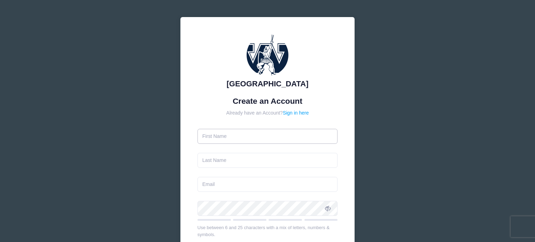
click at [244, 133] on input "text" at bounding box center [268, 136] width 140 height 15
type input "[PERSON_NAME]"
type input "[EMAIL_ADDRESS][DOMAIN_NAME]"
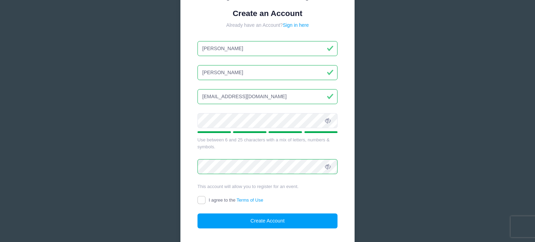
scroll to position [96, 0]
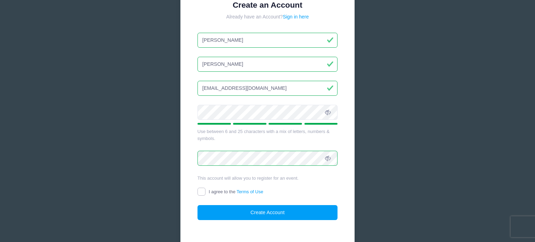
click at [200, 192] on input "I agree to the Terms of Use" at bounding box center [202, 192] width 8 height 8
checkbox input "true"
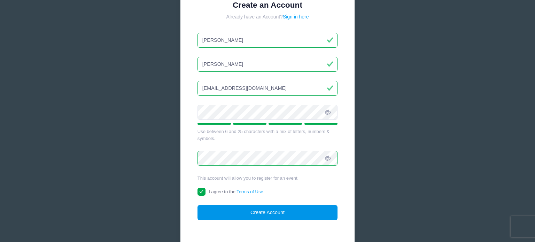
click at [253, 208] on button "Create Account" at bounding box center [268, 212] width 140 height 15
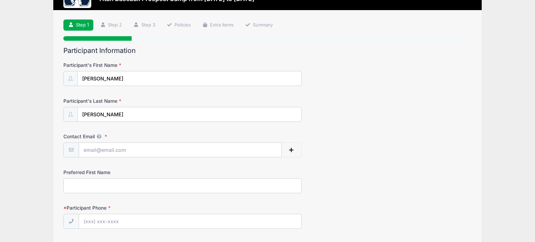
scroll to position [71, 0]
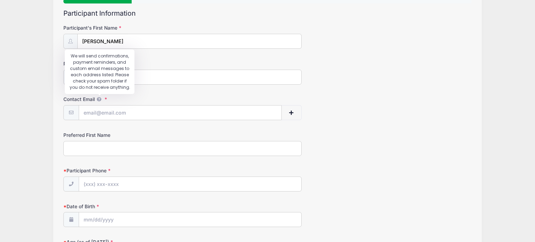
click at [100, 99] on icon at bounding box center [99, 99] width 6 height 5
click at [100, 106] on input "Contact Email" at bounding box center [180, 113] width 202 height 15
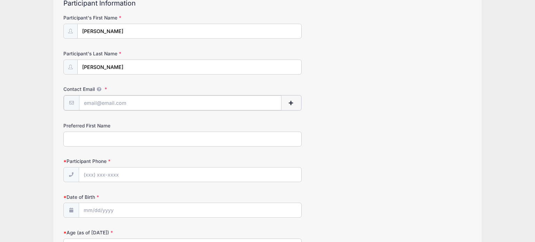
scroll to position [82, 0]
type input "[EMAIL_ADDRESS][DOMAIN_NAME]"
click at [289, 100] on span "button" at bounding box center [291, 102] width 6 height 5
click at [330, 107] on div "Contact Email speigs33@gmail.com" at bounding box center [267, 97] width 408 height 24
click at [291, 100] on span "button" at bounding box center [291, 102] width 6 height 5
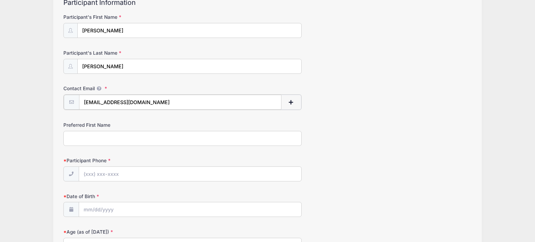
click at [293, 104] on button "button" at bounding box center [291, 102] width 20 height 15
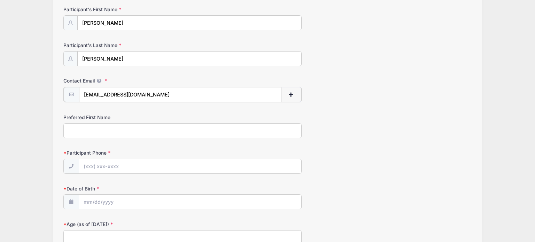
scroll to position [110, 0]
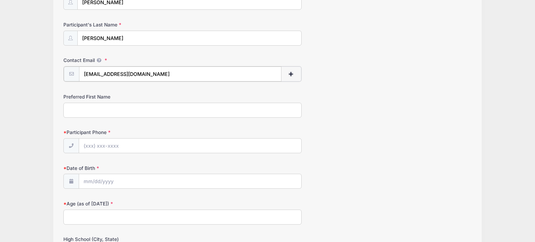
click at [154, 73] on input "[EMAIL_ADDRESS][DOMAIN_NAME]" at bounding box center [180, 74] width 202 height 15
click at [293, 96] on div "Preferred First Name" at bounding box center [267, 105] width 408 height 24
click at [291, 75] on span "button" at bounding box center [291, 74] width 6 height 5
click at [115, 112] on input "Preferred First Name" at bounding box center [182, 109] width 238 height 15
type input "Jamey"
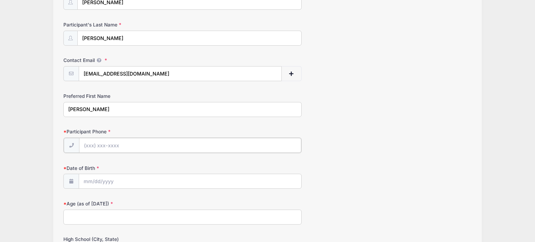
click at [98, 145] on input "Participant Phone" at bounding box center [190, 145] width 222 height 15
type input "(724) 316-8716"
click at [89, 176] on input "Date of Birth" at bounding box center [190, 181] width 222 height 15
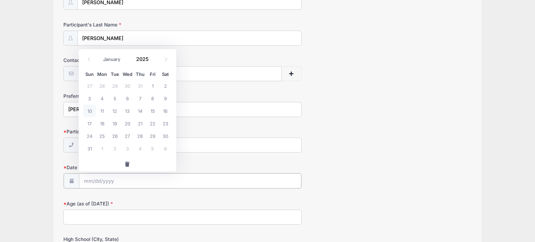
click at [89, 179] on input "Date of Birth" at bounding box center [190, 181] width 222 height 15
click at [122, 59] on select "January February March April May June July August September October November De…" at bounding box center [115, 59] width 31 height 9
click at [100, 55] on select "January February March April May June July August September October November De…" at bounding box center [115, 59] width 31 height 9
click at [132, 178] on input "Date of Birth" at bounding box center [190, 181] width 222 height 15
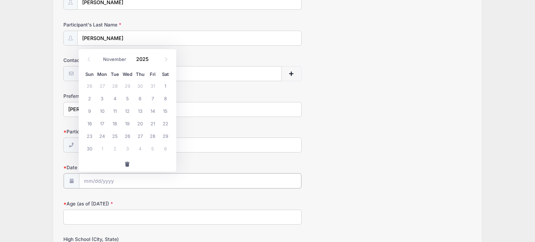
click at [132, 177] on input "Date of Birth" at bounding box center [190, 181] width 222 height 15
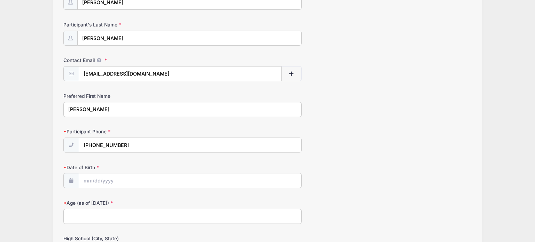
drag, startPoint x: 239, startPoint y: 162, endPoint x: 243, endPoint y: 163, distance: 3.6
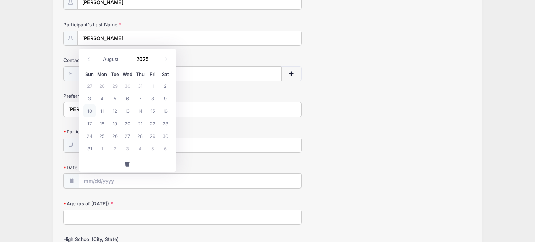
click at [91, 178] on input "Date of Birth" at bounding box center [190, 181] width 222 height 15
click at [73, 183] on span at bounding box center [70, 180] width 15 height 15
click at [85, 182] on input "Date of Birth" at bounding box center [190, 181] width 222 height 15
click at [125, 59] on select "January February March April May June July August September October November De…" at bounding box center [115, 59] width 31 height 9
select select "10"
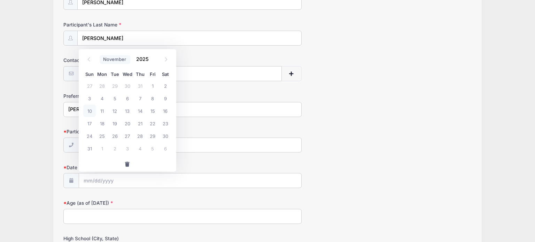
click at [100, 55] on select "January February March April May June July August September October November De…" at bounding box center [115, 59] width 31 height 9
click at [151, 61] on span at bounding box center [153, 61] width 5 height 5
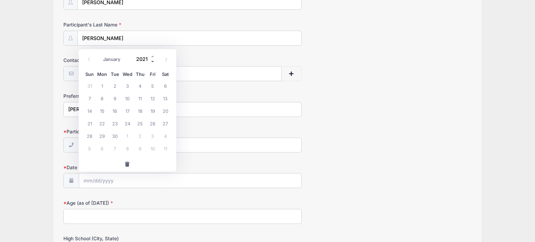
click at [151, 61] on span at bounding box center [153, 61] width 5 height 5
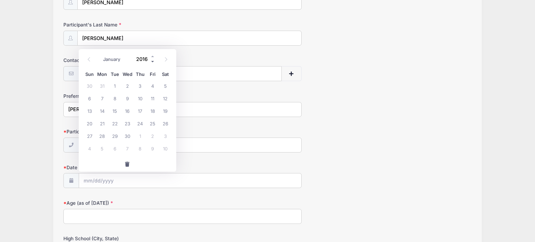
click at [151, 61] on span at bounding box center [153, 61] width 5 height 5
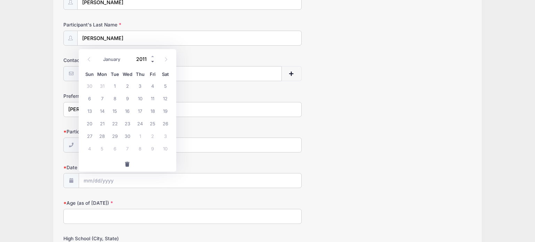
click at [151, 61] on span at bounding box center [153, 61] width 5 height 5
type input "2007"
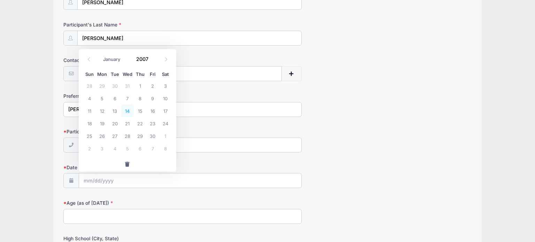
click at [128, 110] on span "14" at bounding box center [127, 111] width 13 height 13
type input "11/14/2007"
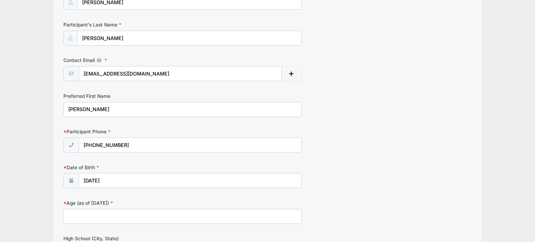
click at [90, 215] on input "Age (as of September 1, 2025)" at bounding box center [182, 216] width 238 height 15
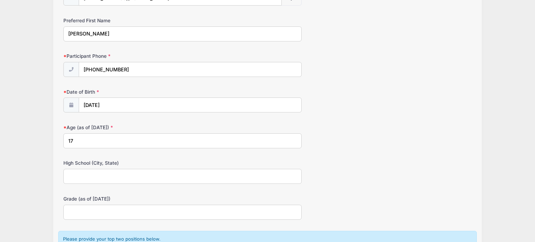
scroll to position [188, 0]
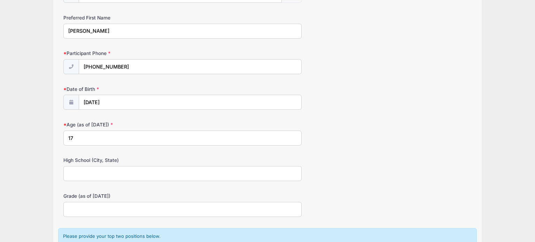
type input "17"
click at [97, 176] on input "High School (City, State)" at bounding box center [182, 173] width 238 height 15
type input "Mars, PA"
click at [89, 208] on input "Grade (as of September 1, 2025)" at bounding box center [182, 209] width 238 height 15
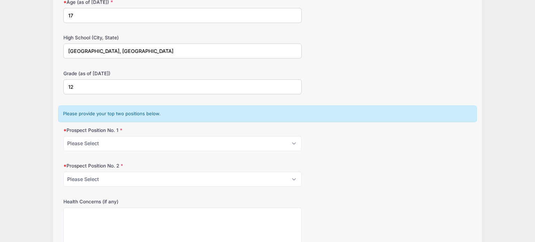
scroll to position [322, 0]
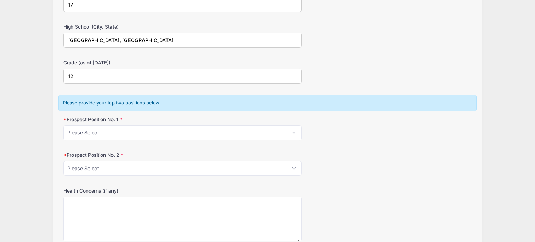
type input "12"
click at [108, 134] on select "Please Select Pitcher Catcher First Base Second Base Third Base Shortstop Outfi…" at bounding box center [182, 132] width 238 height 15
select select "Third Base"
click at [63, 125] on select "Please Select Pitcher Catcher First Base Second Base Third Base Shortstop Outfi…" at bounding box center [182, 132] width 238 height 15
click at [82, 167] on select "Please Select Pitcher Catcher First Base Second Base Third Base Shortstop Outfi…" at bounding box center [182, 168] width 238 height 15
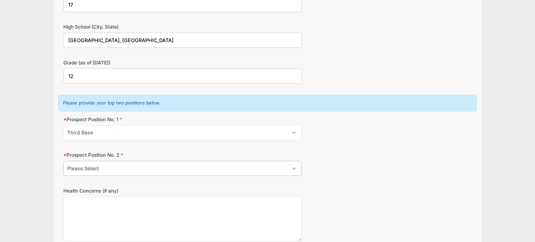
select select "Outfield"
click at [63, 161] on select "Please Select Pitcher Catcher First Base Second Base Third Base Shortstop Outfi…" at bounding box center [182, 168] width 238 height 15
click at [30, 148] on div "Westminster College Titan Baseball Prospect Camp from 08/23 to 08/23/2025 Exit …" at bounding box center [267, 78] width 514 height 800
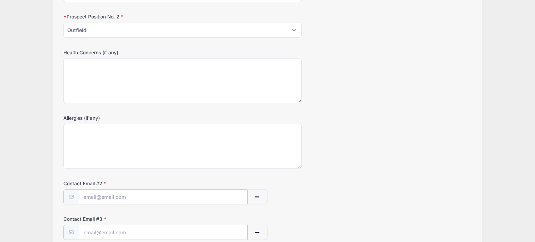
scroll to position [555, 0]
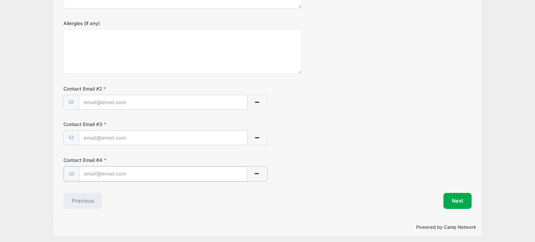
click at [259, 173] on span "button" at bounding box center [257, 173] width 6 height 5
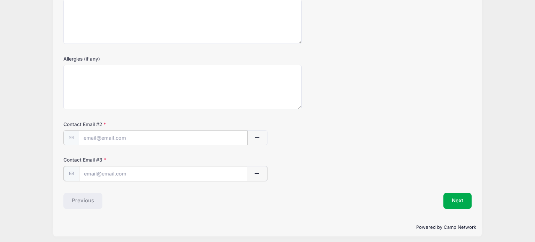
scroll to position [484, 0]
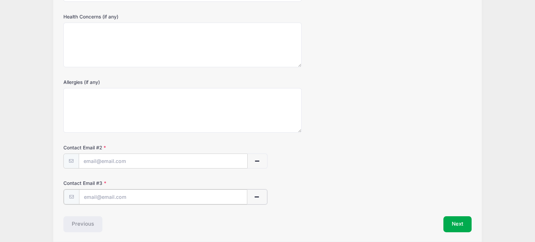
click at [258, 195] on span "button" at bounding box center [257, 197] width 6 height 5
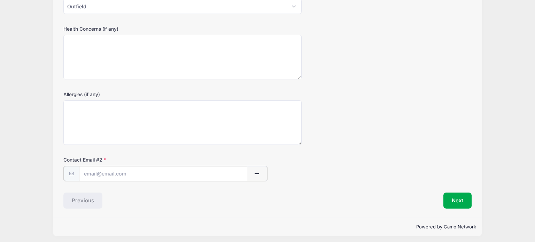
scroll to position [484, 0]
click at [96, 171] on input "text" at bounding box center [163, 173] width 169 height 15
type input "gthunder_53@icloud.com"
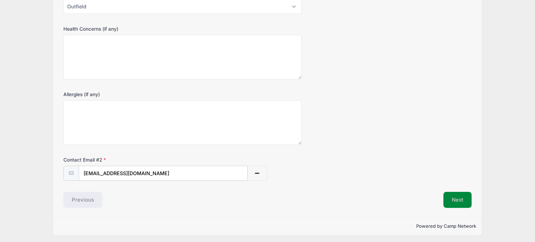
click at [451, 198] on button "Next" at bounding box center [458, 200] width 28 height 16
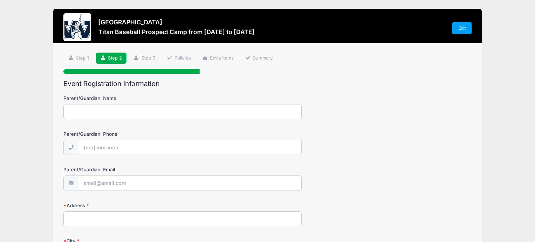
scroll to position [0, 0]
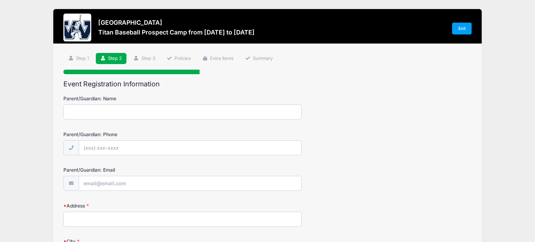
click at [140, 110] on input "Parent/Guardian: Name" at bounding box center [182, 112] width 238 height 15
type input "Jamey Speigle"
type input "(412) 310-2530"
type input "[EMAIL_ADDRESS][DOMAIN_NAME]"
type input "203 Windham Lane"
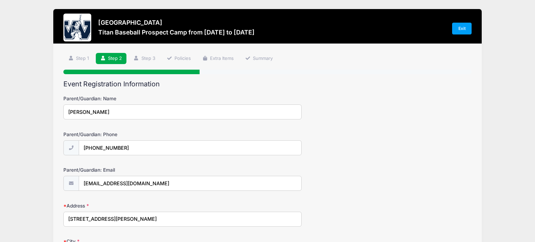
type input "Mars"
select select "PA"
type input "16046"
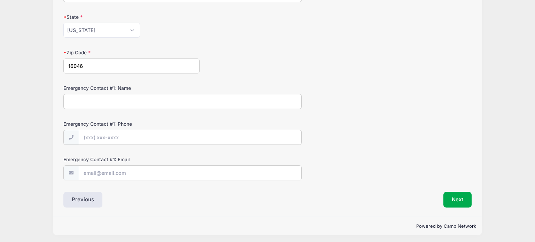
scroll to position [261, 0]
click at [108, 105] on input "Emergency Contact #1: Name" at bounding box center [182, 101] width 238 height 15
type input "Holly Speigle"
click at [120, 133] on input "Emergency Contact #1: Phone" at bounding box center [190, 137] width 222 height 15
type input "(724) 766-2140"
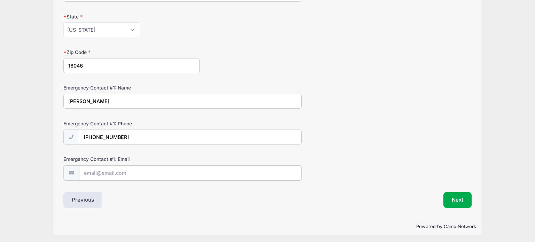
click at [130, 169] on input "Emergency Contact #1: Email" at bounding box center [190, 173] width 222 height 15
type input "hspeigle1@gmail.com"
click at [454, 195] on button "Next" at bounding box center [458, 200] width 28 height 16
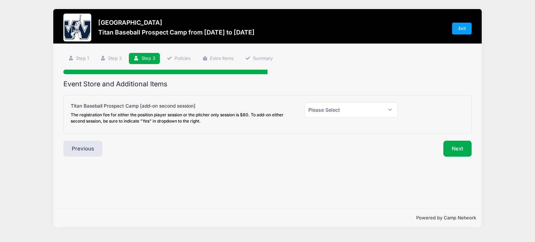
scroll to position [0, 0]
click at [391, 110] on select "Please Select Yes (+$20.00) No" at bounding box center [351, 109] width 93 height 15
select select "0"
click at [305, 102] on select "Please Select Yes (+$20.00) No" at bounding box center [351, 109] width 93 height 15
click at [321, 144] on div "Next" at bounding box center [372, 149] width 208 height 16
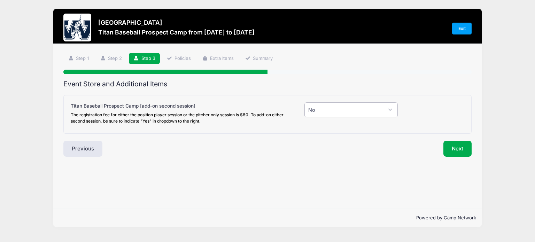
click at [349, 109] on select "Please Select Yes (+$20.00) No" at bounding box center [351, 109] width 93 height 15
click at [455, 152] on button "Next" at bounding box center [458, 149] width 28 height 16
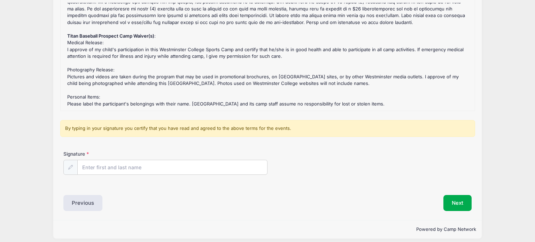
scroll to position [96, 0]
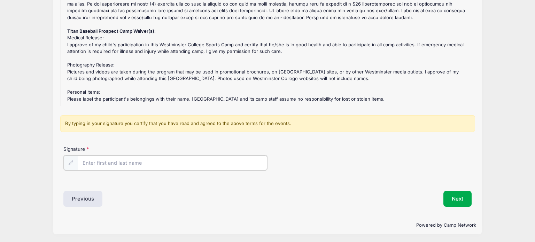
click at [108, 163] on input "Signature" at bounding box center [173, 162] width 190 height 15
type input "Jamey Speigle"
click at [148, 223] on p "Powered by Camp Network" at bounding box center [268, 224] width 418 height 7
click at [460, 194] on button "Next" at bounding box center [458, 198] width 28 height 16
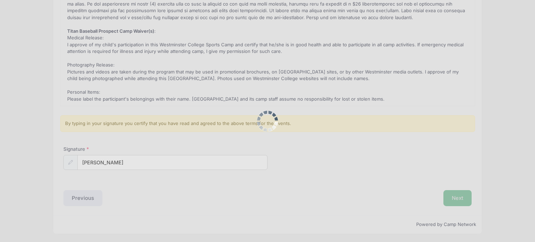
scroll to position [0, 0]
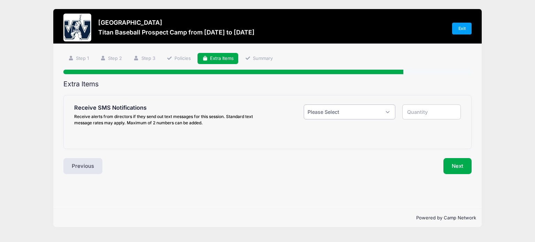
click at [381, 113] on select "Please Select Yes ($0.00) No" at bounding box center [350, 112] width 92 height 15
select select "1"
click at [304, 105] on select "Please Select Yes ($0.00) No" at bounding box center [350, 112] width 92 height 15
type input "1"
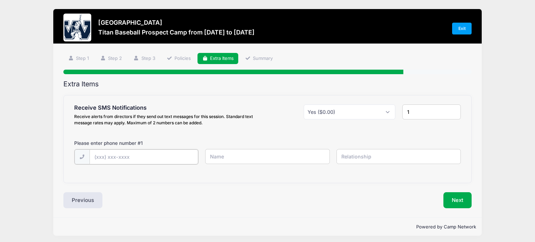
click at [0, 0] on input "text" at bounding box center [0, 0] width 0 height 0
type input "(724) 316-8716"
click at [0, 0] on input "text" at bounding box center [0, 0] width 0 height 0
type input "Grady Speigle"
click at [0, 0] on input "text" at bounding box center [0, 0] width 0 height 0
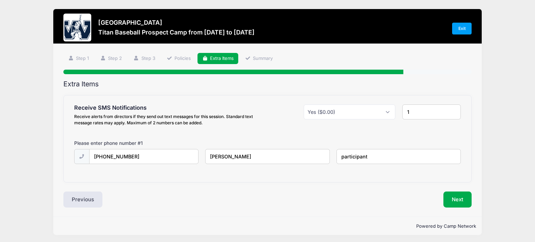
type input "participant"
click at [243, 182] on div "Receive SMS Notifications Receive alerts from directors if they send out text m…" at bounding box center [268, 138] width 408 height 87
click at [452, 196] on button "Next" at bounding box center [458, 200] width 28 height 16
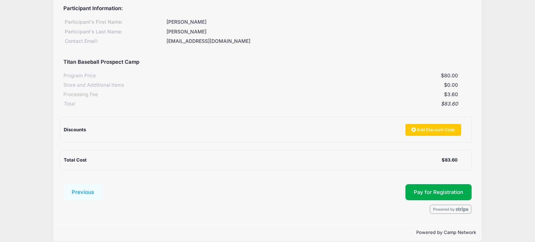
scroll to position [97, 0]
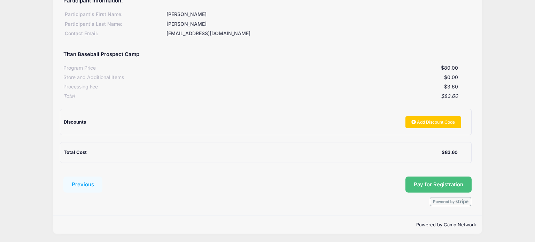
click at [437, 183] on span "Pay for Registration" at bounding box center [438, 185] width 49 height 6
